Goal: Task Accomplishment & Management: Use online tool/utility

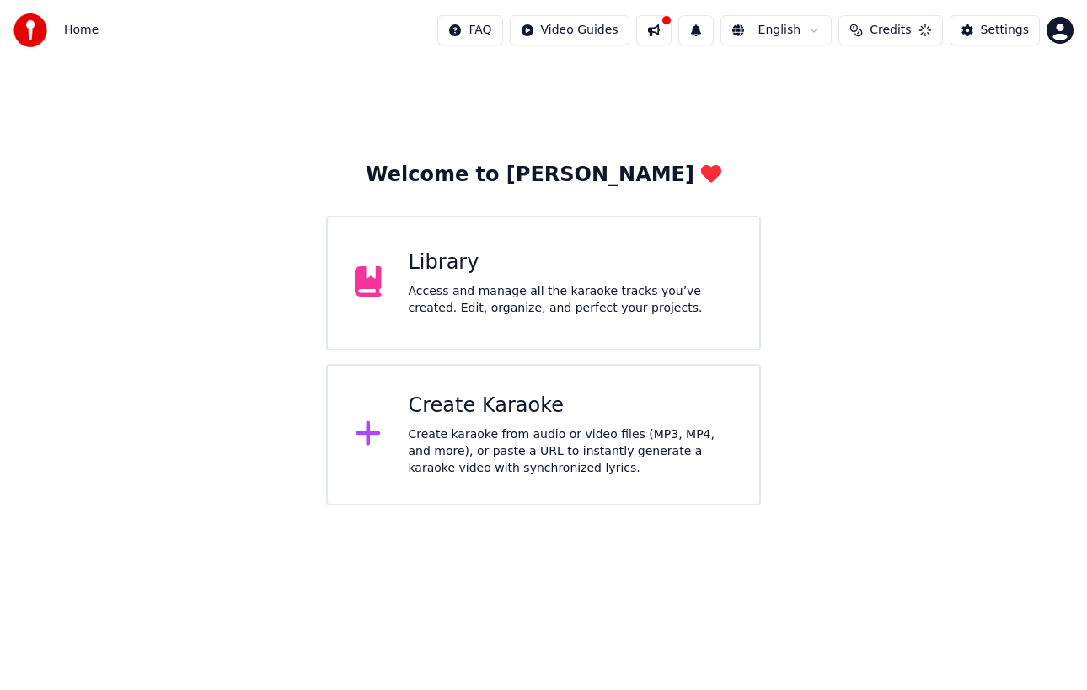
click at [532, 420] on div "Create Karaoke Create karaoke from audio or video files (MP3, MP4, and more), o…" at bounding box center [571, 435] width 325 height 84
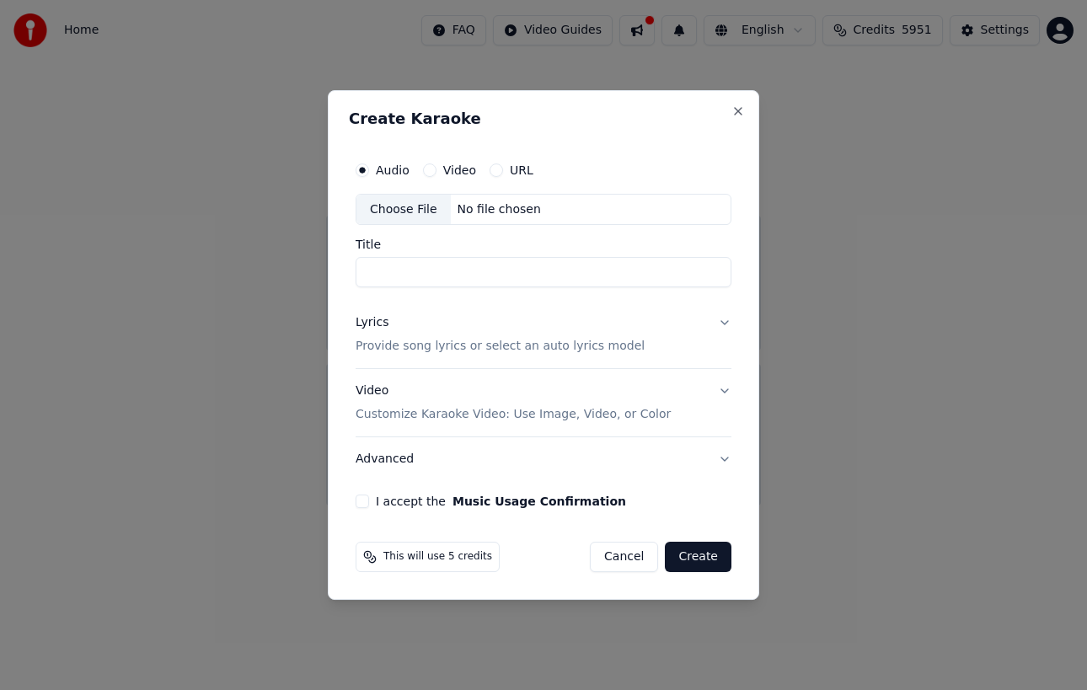
click at [399, 217] on div "Choose File" at bounding box center [404, 210] width 94 height 30
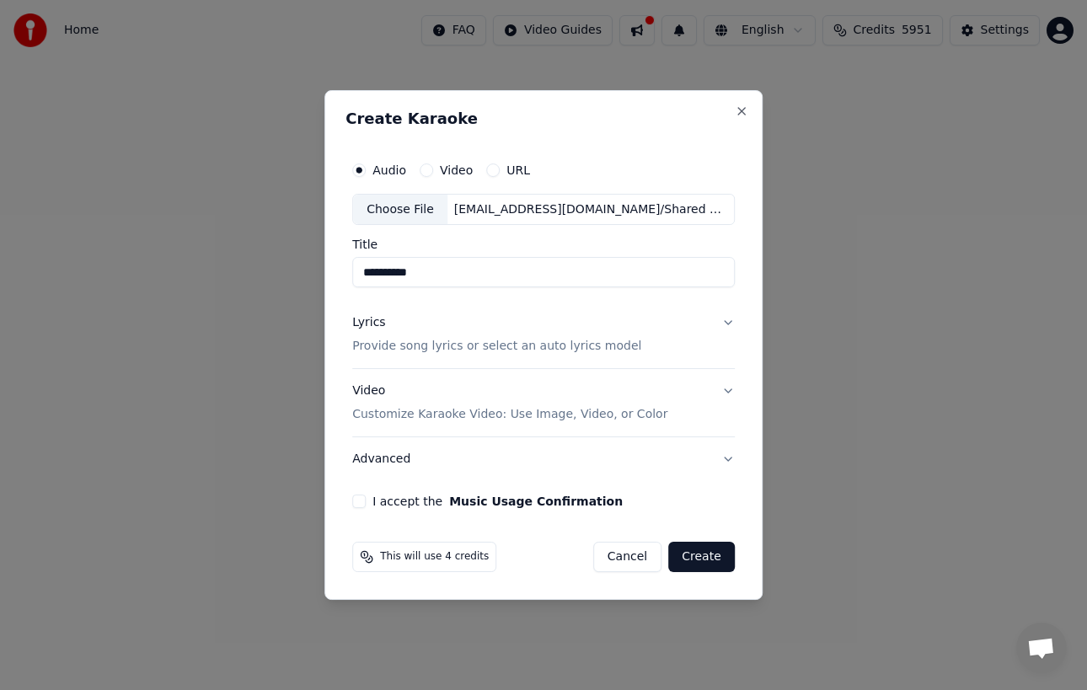
click at [522, 276] on input "**********" at bounding box center [543, 273] width 383 height 30
type input "**********"
click at [688, 313] on button "Lyrics Provide song lyrics or select an auto lyrics model" at bounding box center [543, 335] width 383 height 67
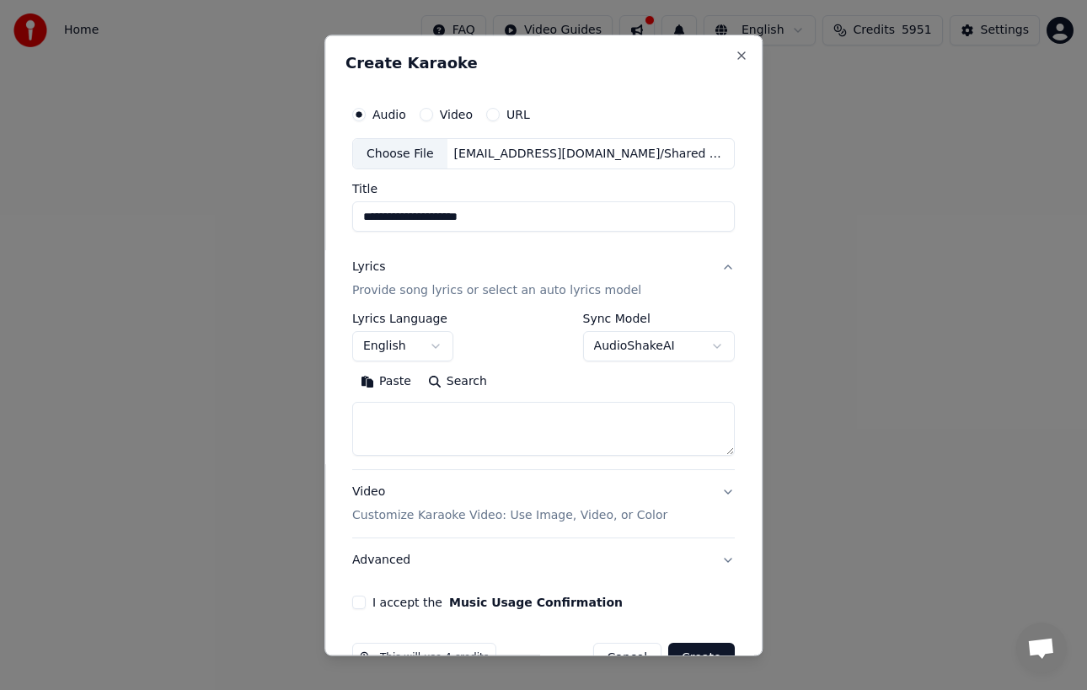
click at [481, 419] on textarea at bounding box center [543, 430] width 383 height 54
click at [384, 372] on button "Paste" at bounding box center [385, 382] width 67 height 27
type textarea "**********"
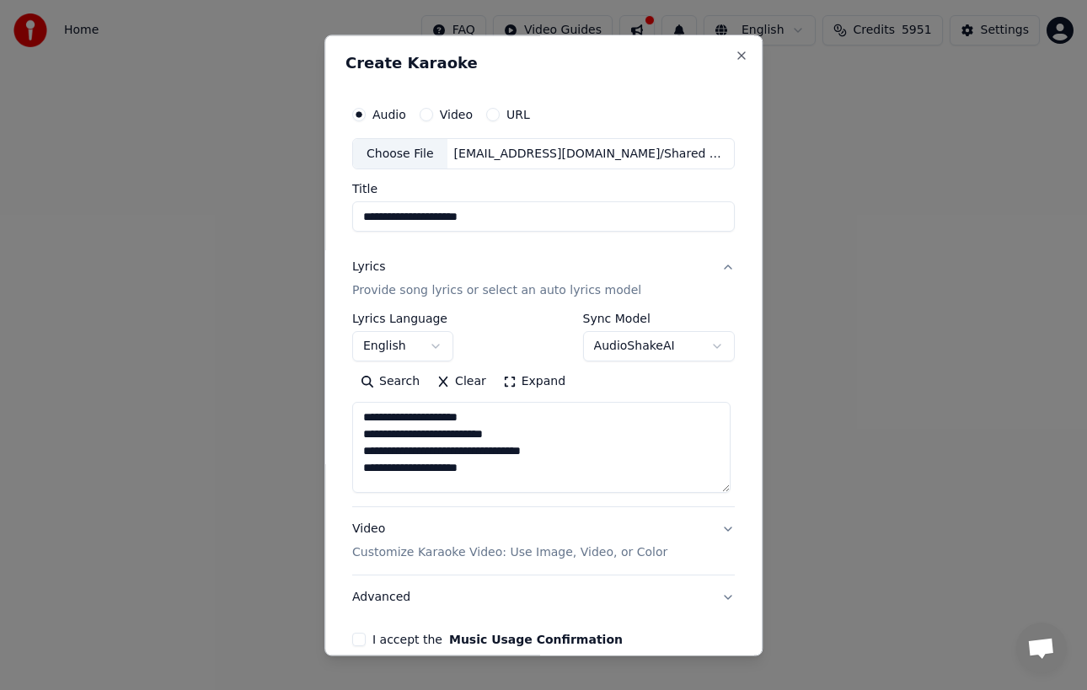
drag, startPoint x: 723, startPoint y: 452, endPoint x: 725, endPoint y: 496, distance: 43.9
click at [725, 494] on textarea at bounding box center [541, 448] width 378 height 91
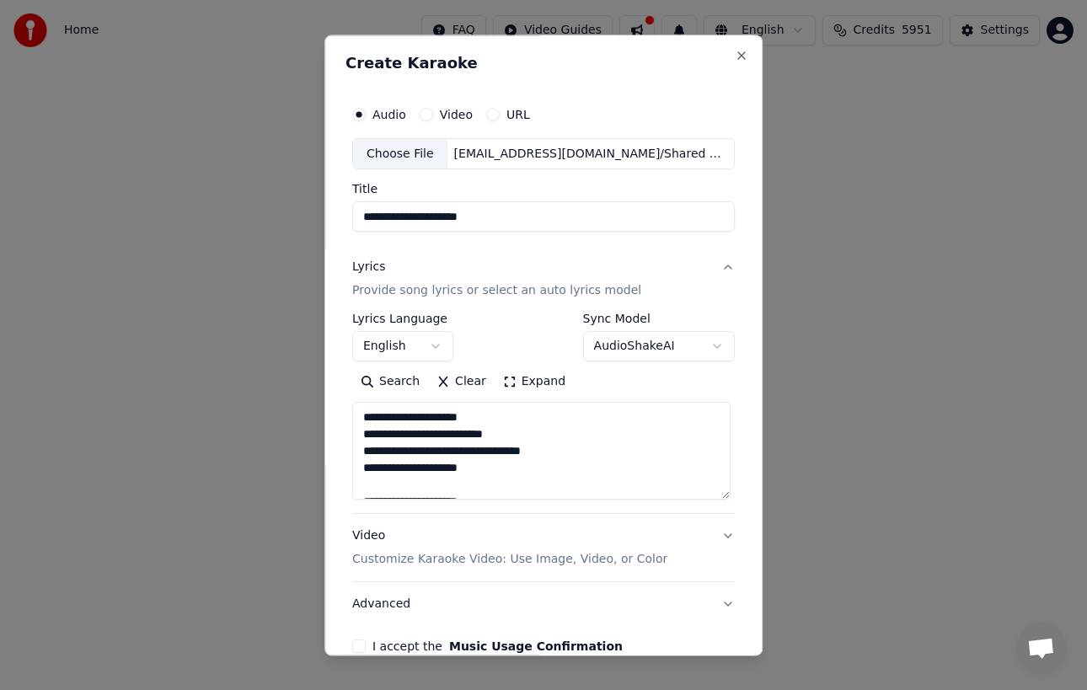
click at [546, 443] on textarea at bounding box center [541, 452] width 378 height 98
click at [533, 456] on textarea at bounding box center [541, 452] width 378 height 98
click at [562, 467] on textarea at bounding box center [541, 452] width 378 height 98
click at [582, 456] on textarea at bounding box center [541, 452] width 378 height 98
click at [518, 419] on textarea at bounding box center [541, 452] width 378 height 98
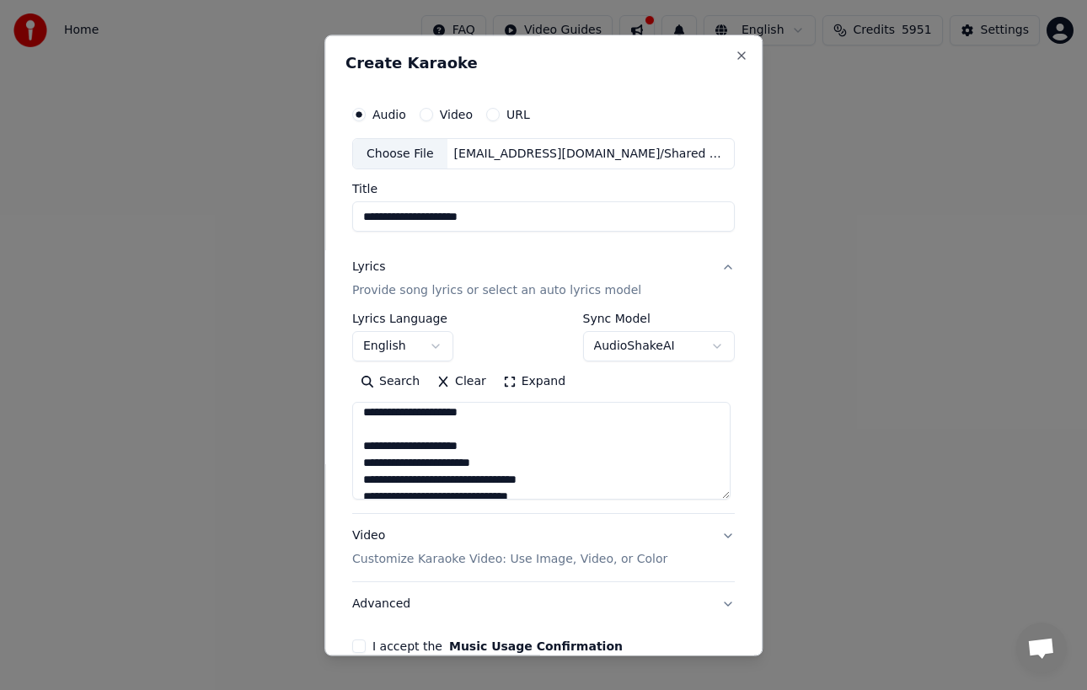
scroll to position [57, 0]
click at [502, 438] on textarea at bounding box center [541, 452] width 378 height 98
click at [502, 430] on textarea at bounding box center [541, 452] width 378 height 98
click at [513, 445] on textarea at bounding box center [541, 452] width 378 height 98
click at [534, 463] on textarea at bounding box center [541, 452] width 378 height 98
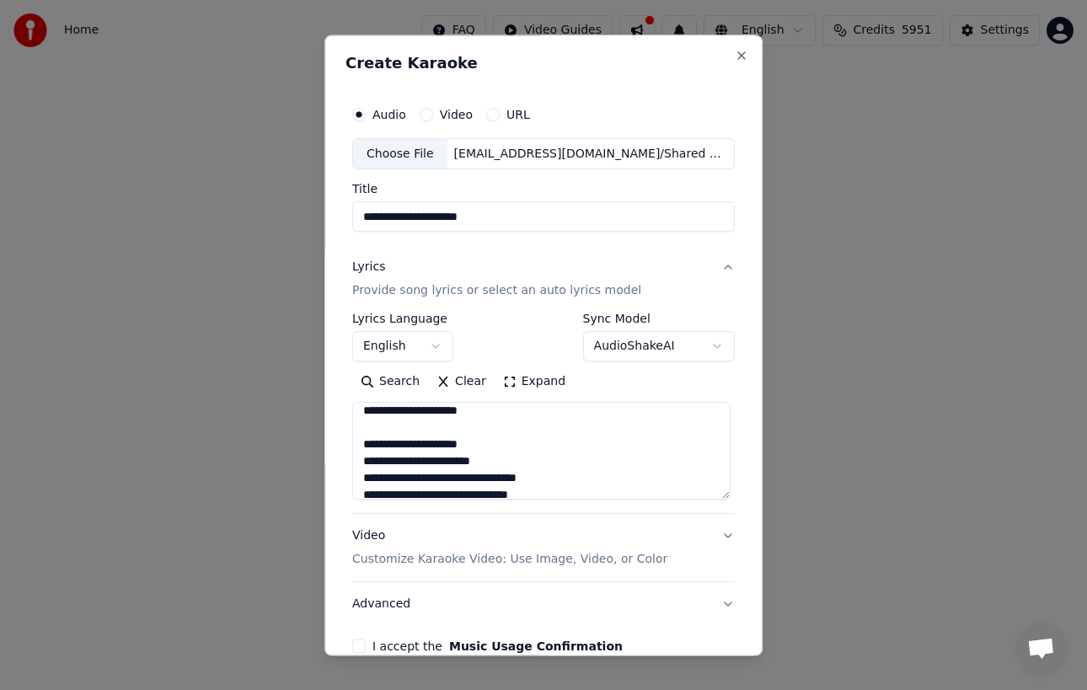
click at [583, 475] on textarea at bounding box center [541, 452] width 378 height 98
click at [587, 491] on textarea at bounding box center [541, 452] width 378 height 98
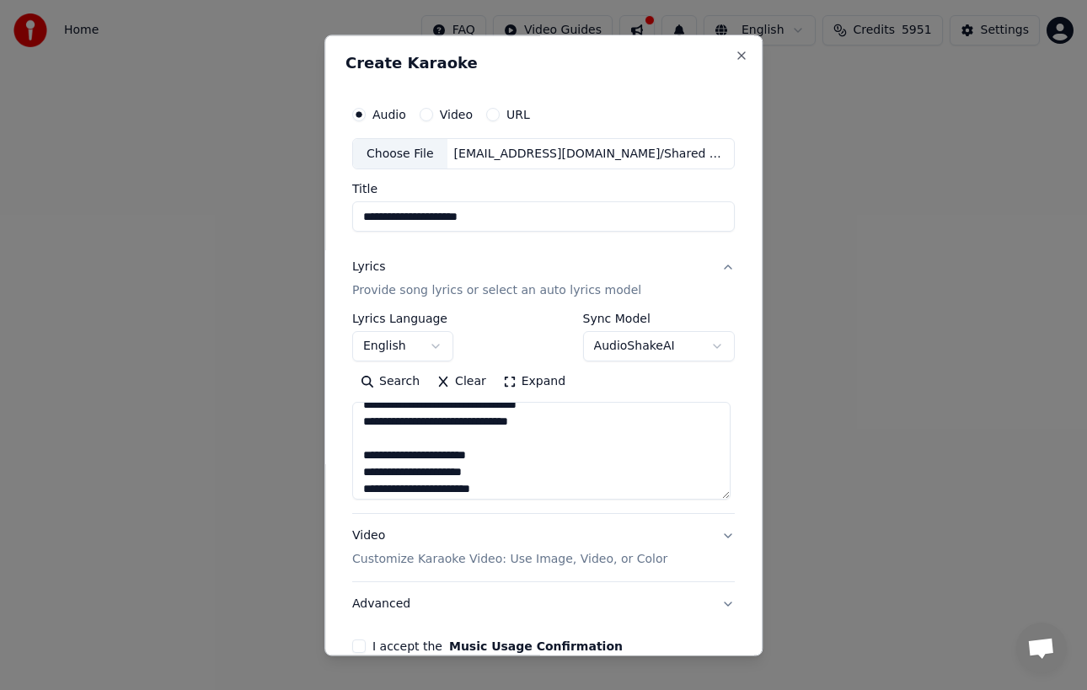
click at [545, 455] on textarea at bounding box center [541, 452] width 378 height 98
click at [517, 441] on textarea at bounding box center [541, 452] width 378 height 98
click at [524, 461] on textarea at bounding box center [541, 452] width 378 height 98
click at [530, 491] on textarea at bounding box center [541, 452] width 378 height 98
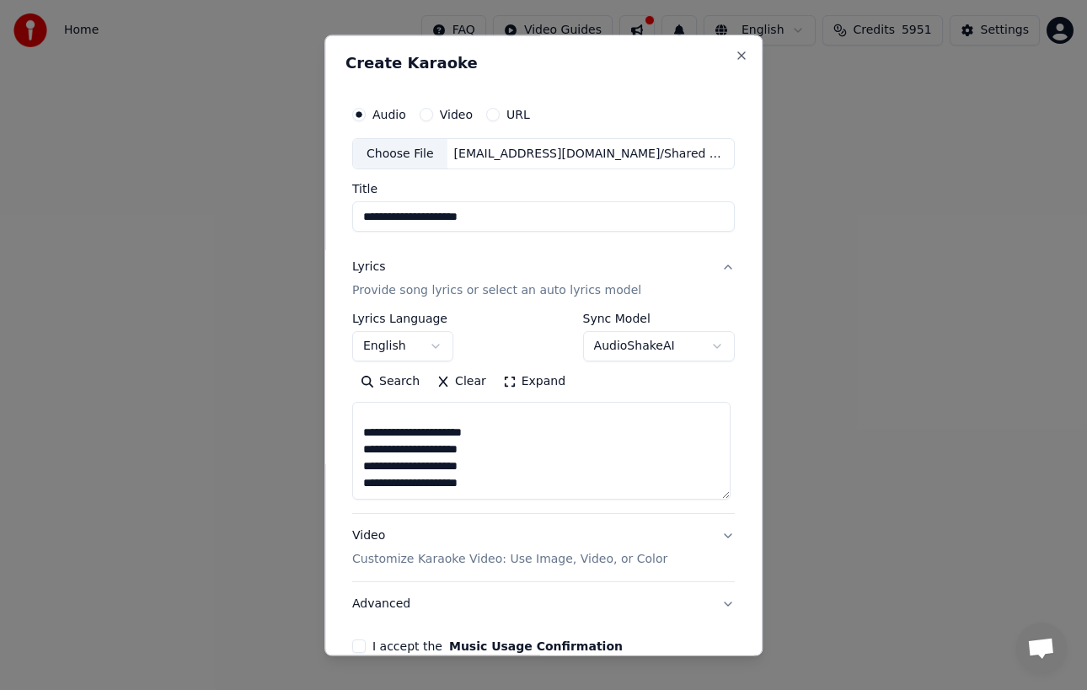
scroll to position [89, 0]
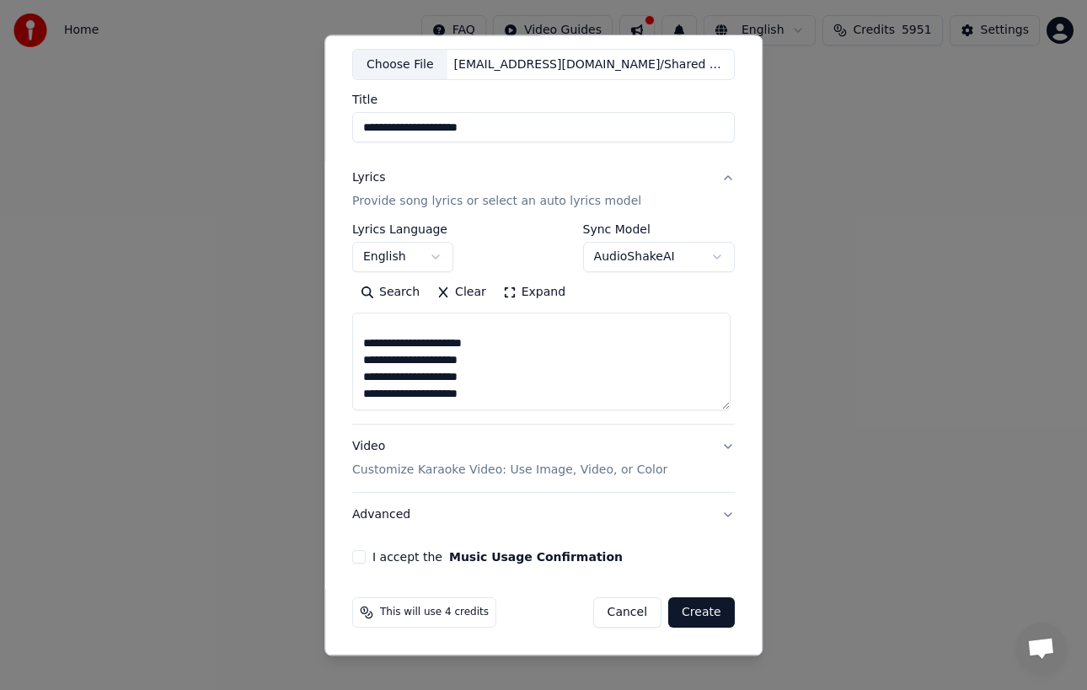
click at [357, 551] on button "I accept the Music Usage Confirmation" at bounding box center [358, 557] width 13 height 13
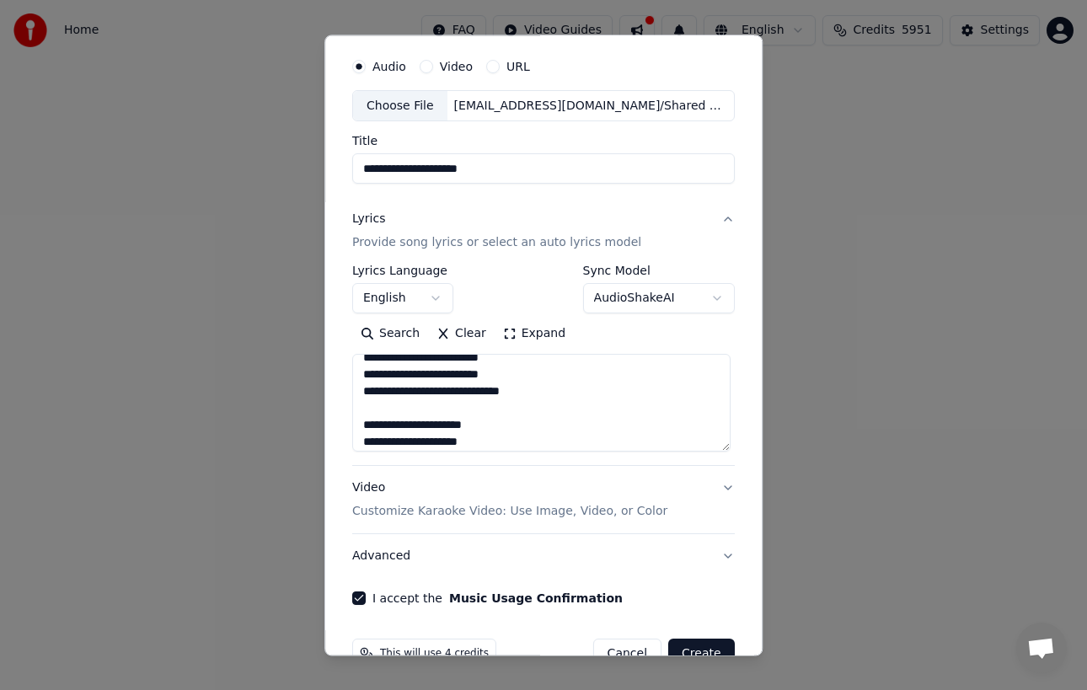
scroll to position [1099, 0]
click at [512, 396] on textarea at bounding box center [541, 404] width 378 height 98
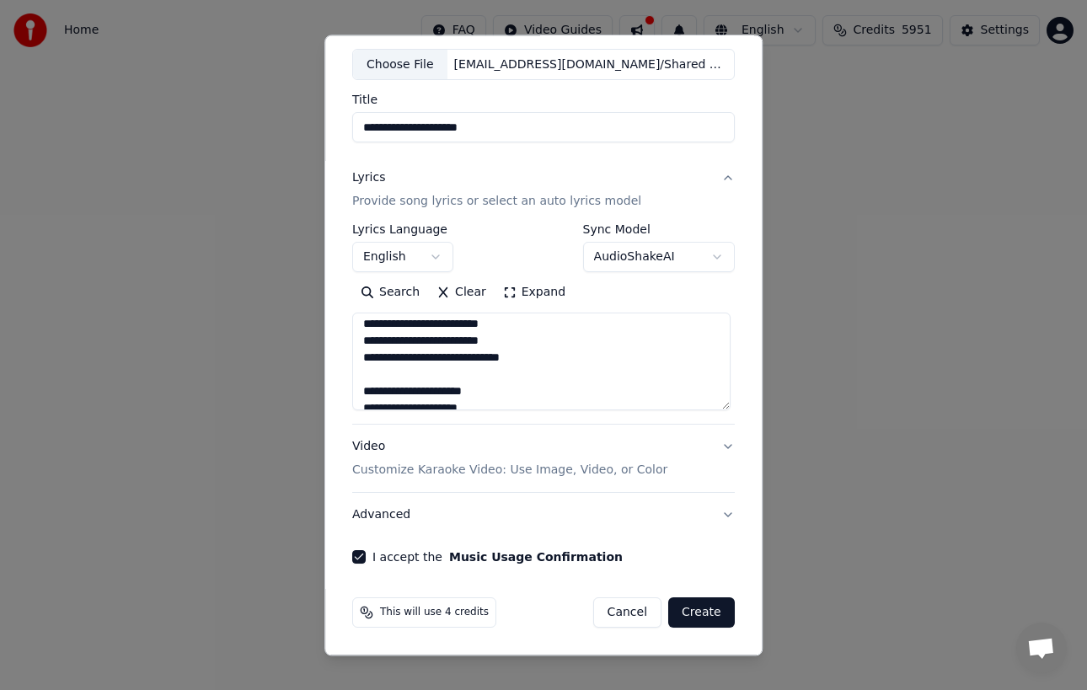
click at [700, 621] on button "Create" at bounding box center [701, 613] width 67 height 30
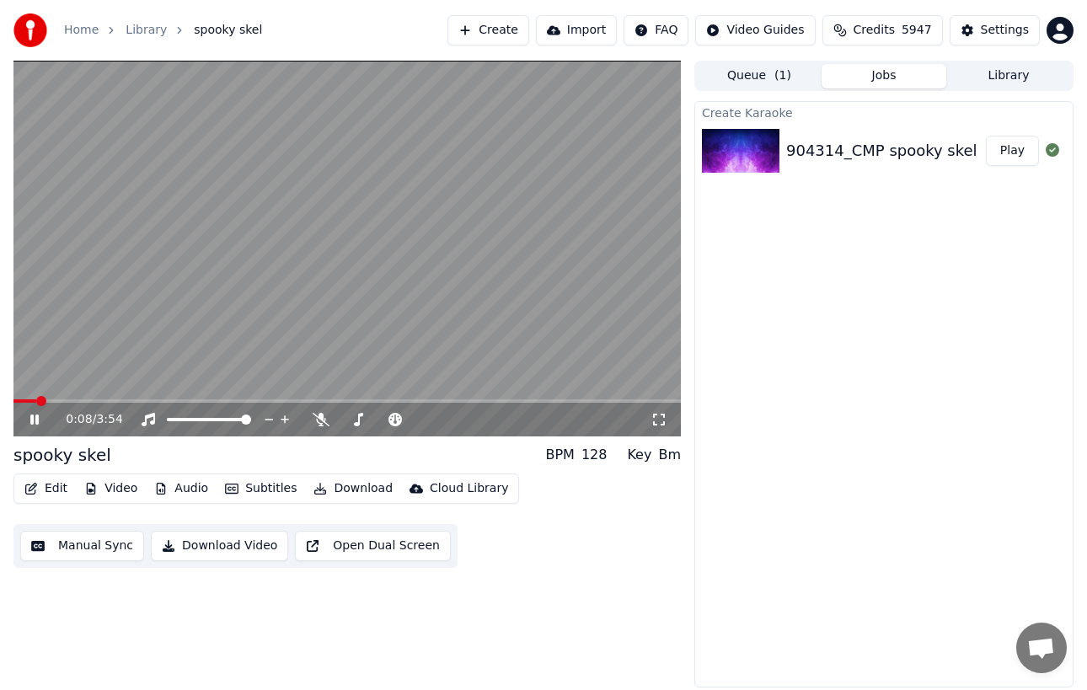
click at [35, 422] on icon at bounding box center [46, 419] width 39 height 13
